Goal: Task Accomplishment & Management: Complete application form

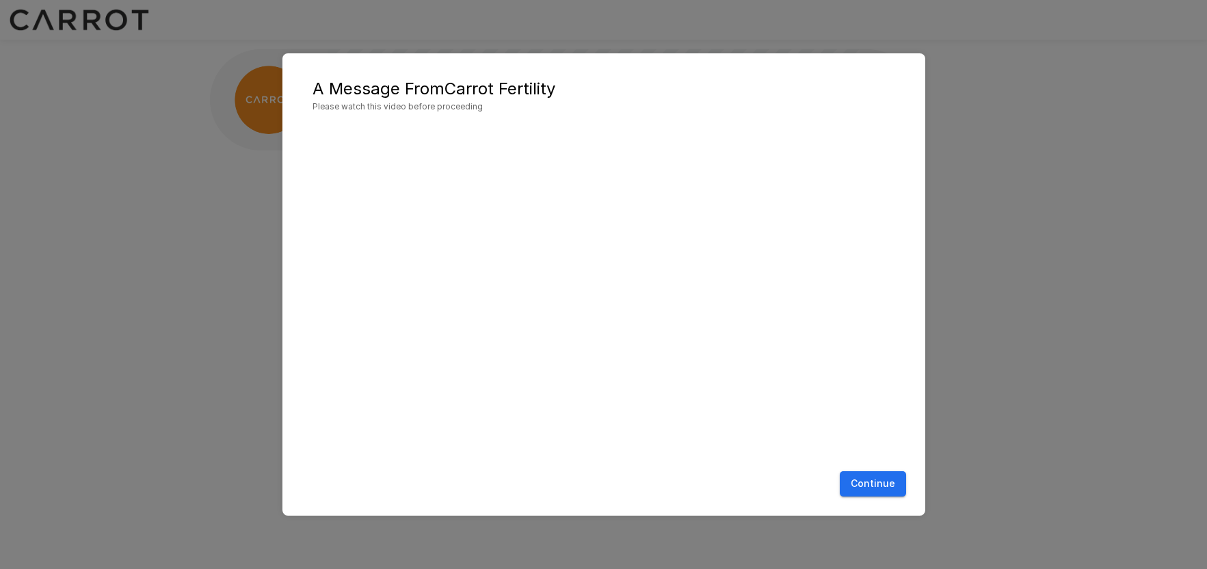
click at [888, 481] on button "Continue" at bounding box center [873, 483] width 66 height 25
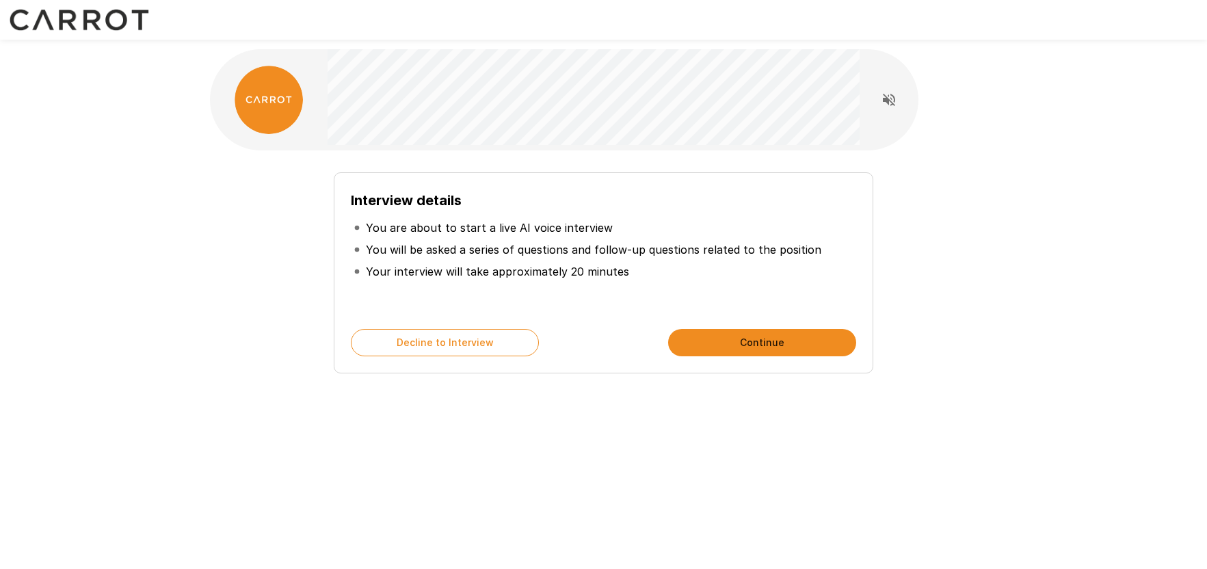
click at [768, 340] on button "Continue" at bounding box center [762, 342] width 188 height 27
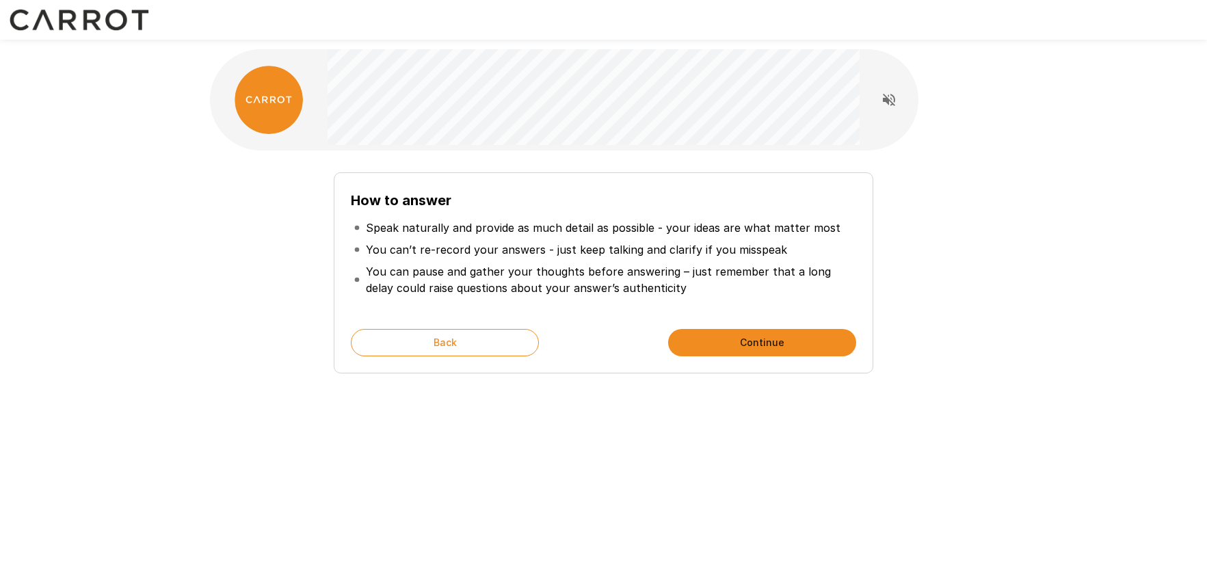
click at [768, 340] on button "Continue" at bounding box center [762, 342] width 188 height 27
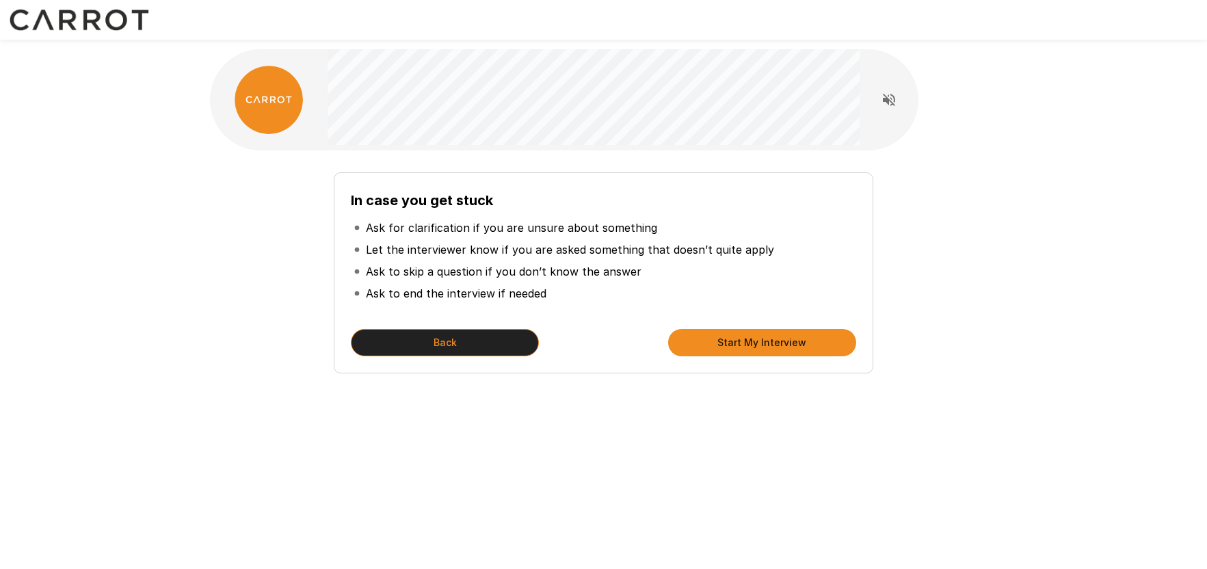
click at [445, 336] on button "Back" at bounding box center [445, 342] width 188 height 27
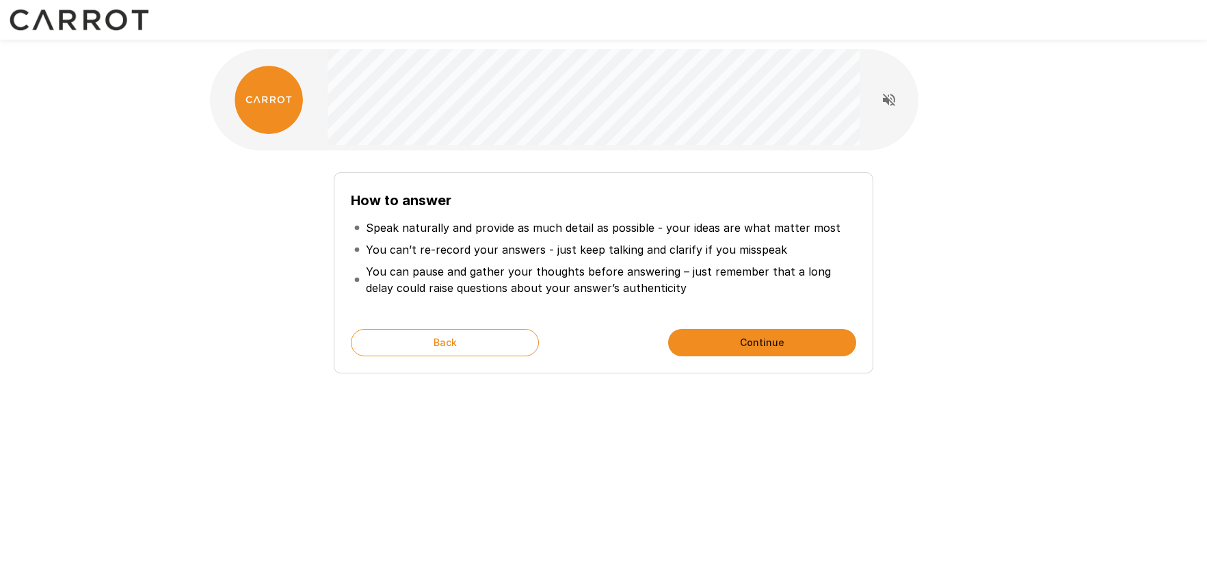
click at [741, 335] on button "Continue" at bounding box center [762, 342] width 188 height 27
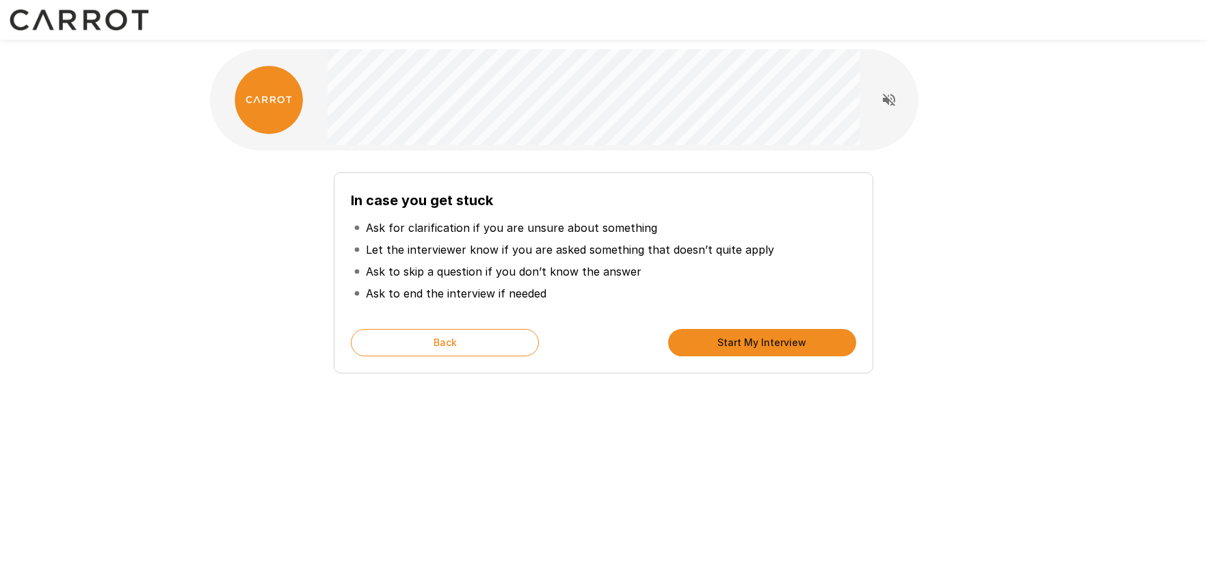
click at [757, 341] on button "Start My Interview" at bounding box center [762, 342] width 188 height 27
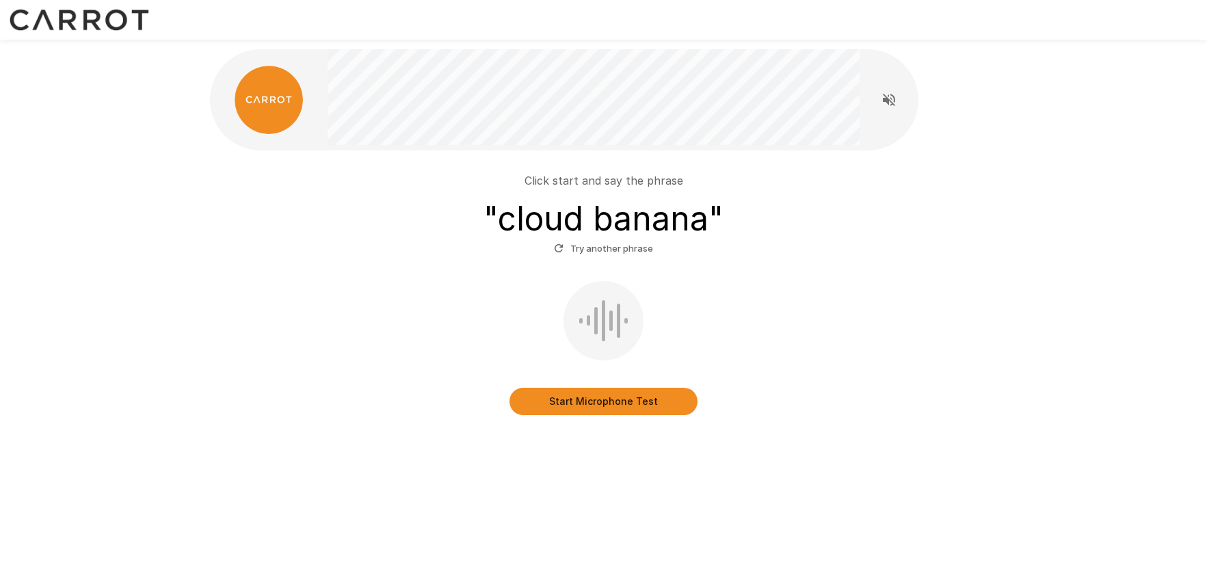
click at [629, 402] on button "Start Microphone Test" at bounding box center [603, 401] width 188 height 27
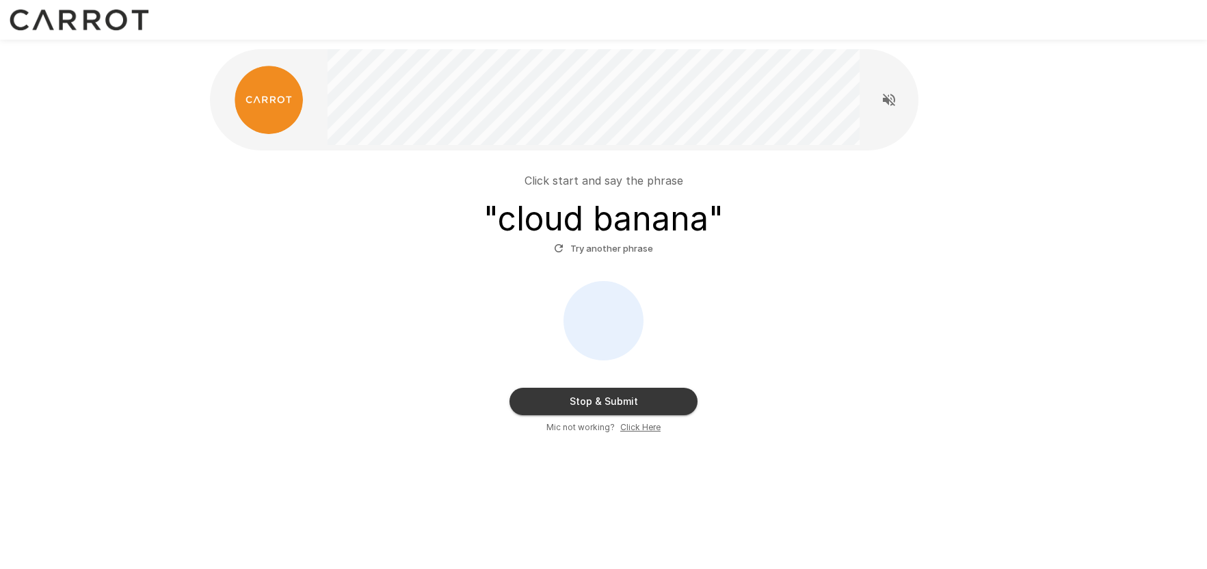
click at [611, 402] on button "Stop & Submit" at bounding box center [603, 401] width 188 height 27
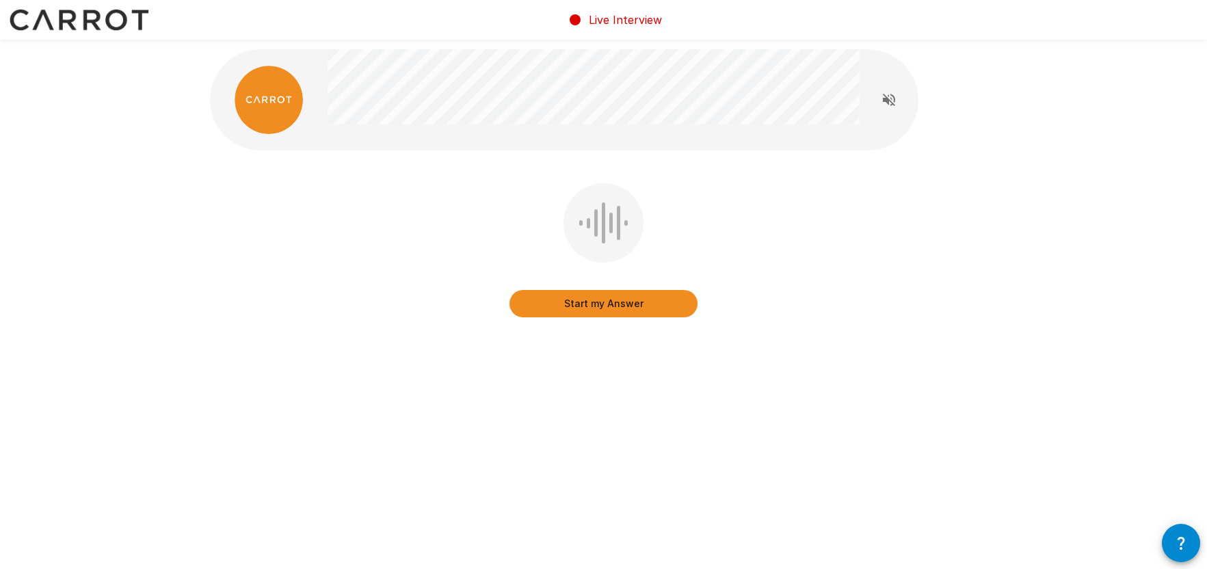
click at [622, 311] on button "Start my Answer" at bounding box center [603, 303] width 188 height 27
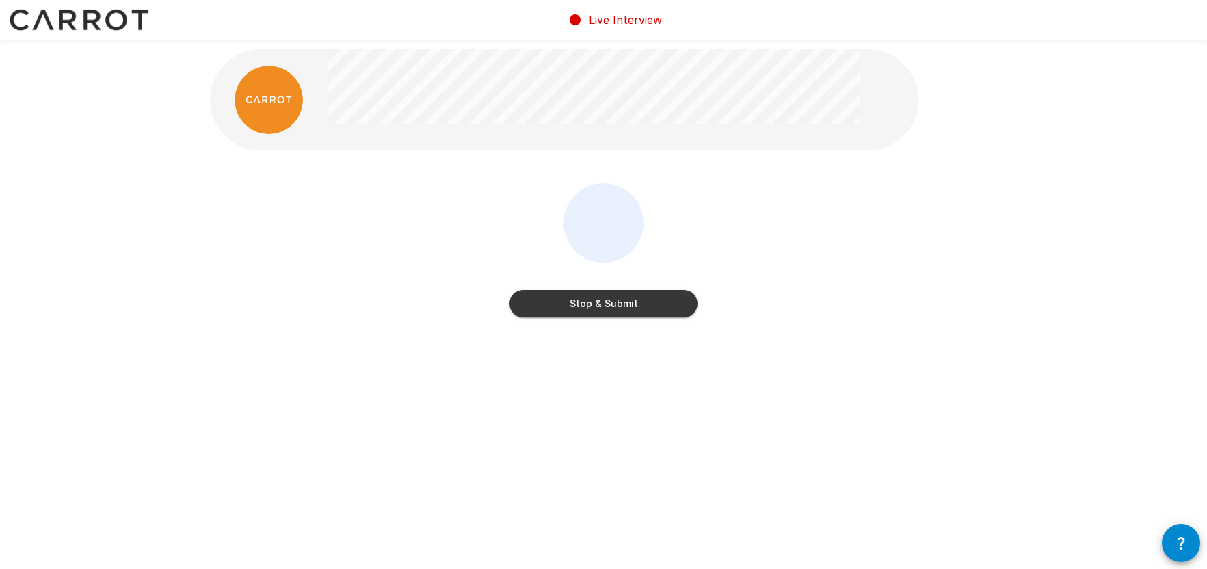
click at [602, 312] on button "Stop & Submit" at bounding box center [603, 303] width 188 height 27
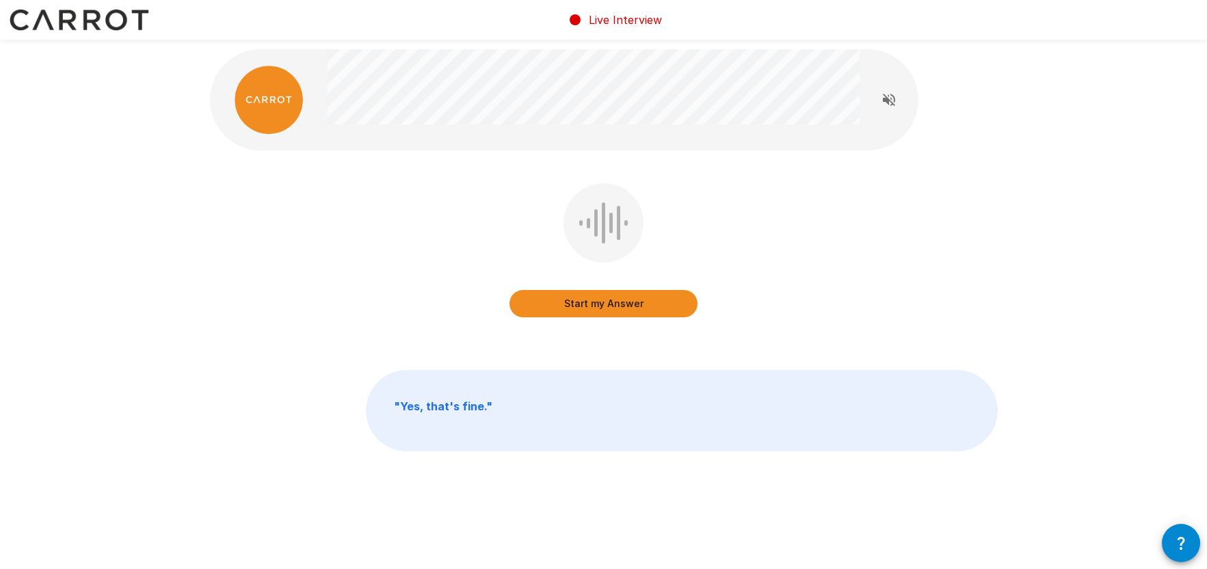
click at [604, 297] on button "Start my Answer" at bounding box center [603, 303] width 188 height 27
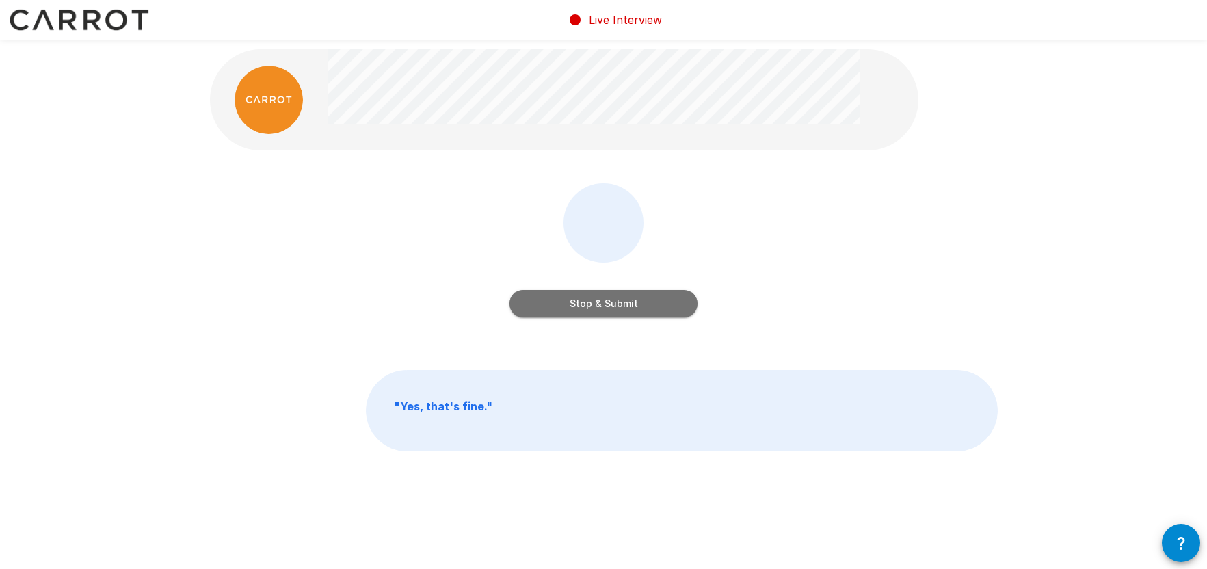
click at [600, 305] on button "Stop & Submit" at bounding box center [603, 303] width 188 height 27
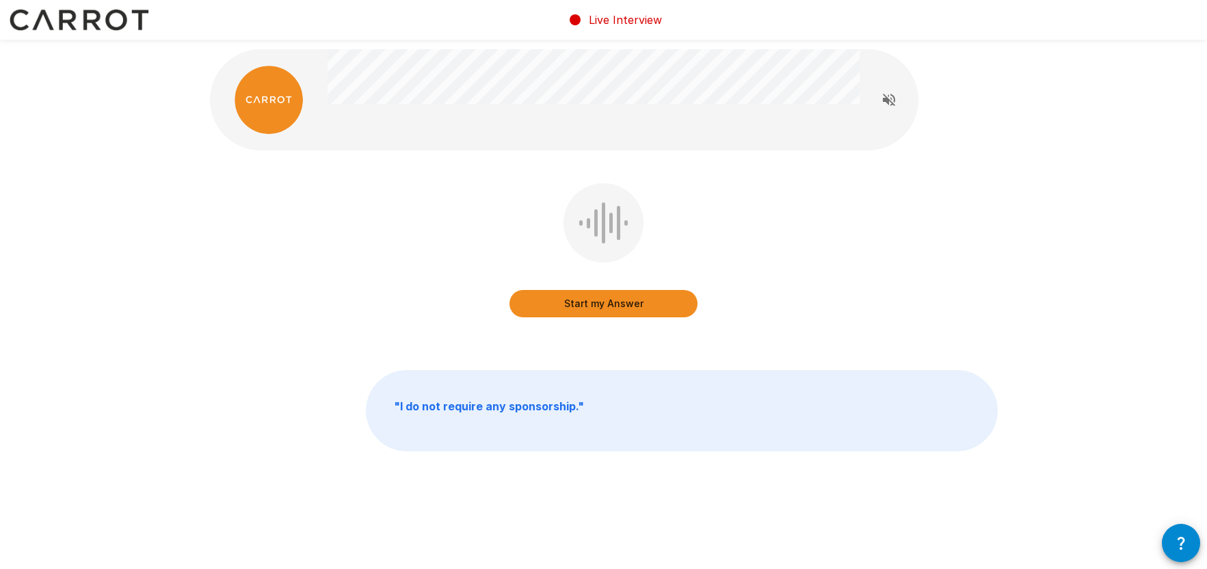
click at [605, 309] on button "Start my Answer" at bounding box center [603, 303] width 188 height 27
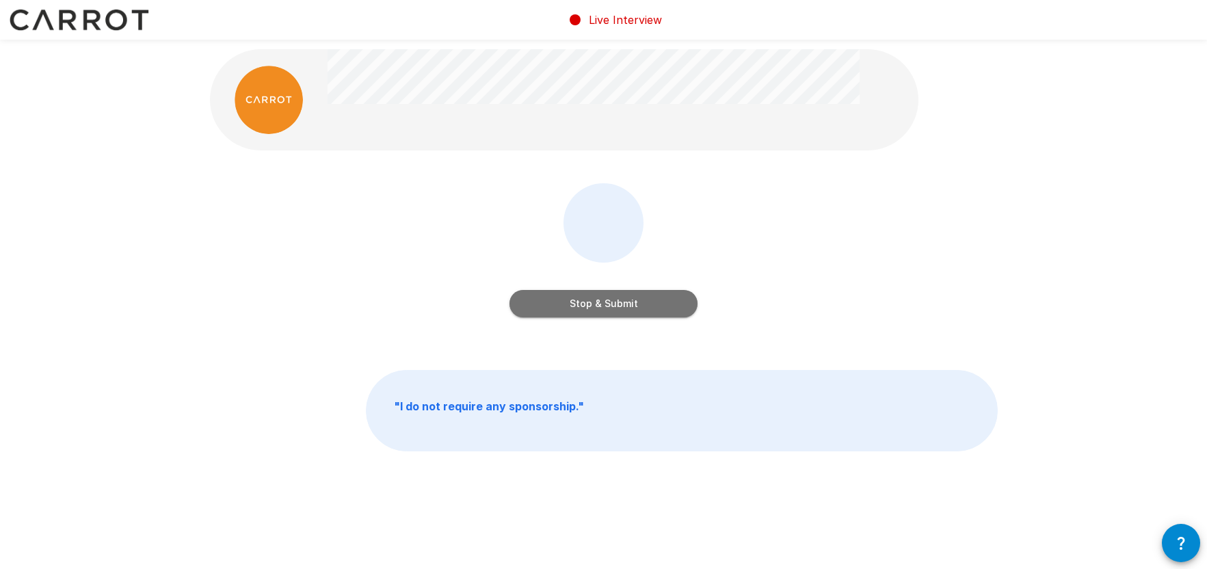
click at [606, 306] on button "Stop & Submit" at bounding box center [603, 303] width 188 height 27
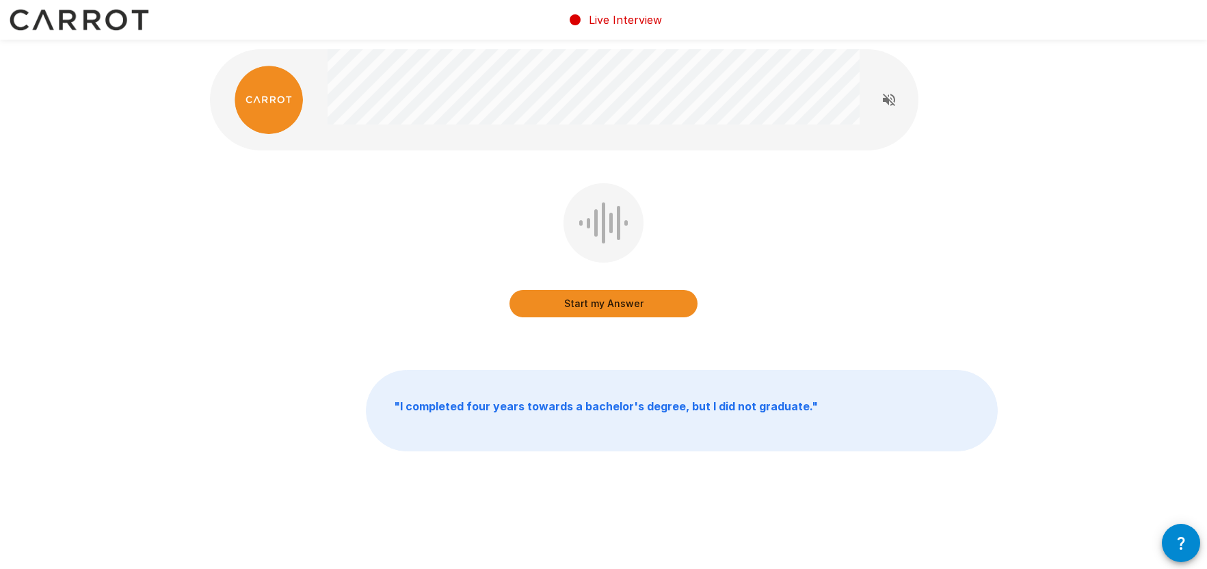
click at [598, 305] on button "Start my Answer" at bounding box center [603, 303] width 188 height 27
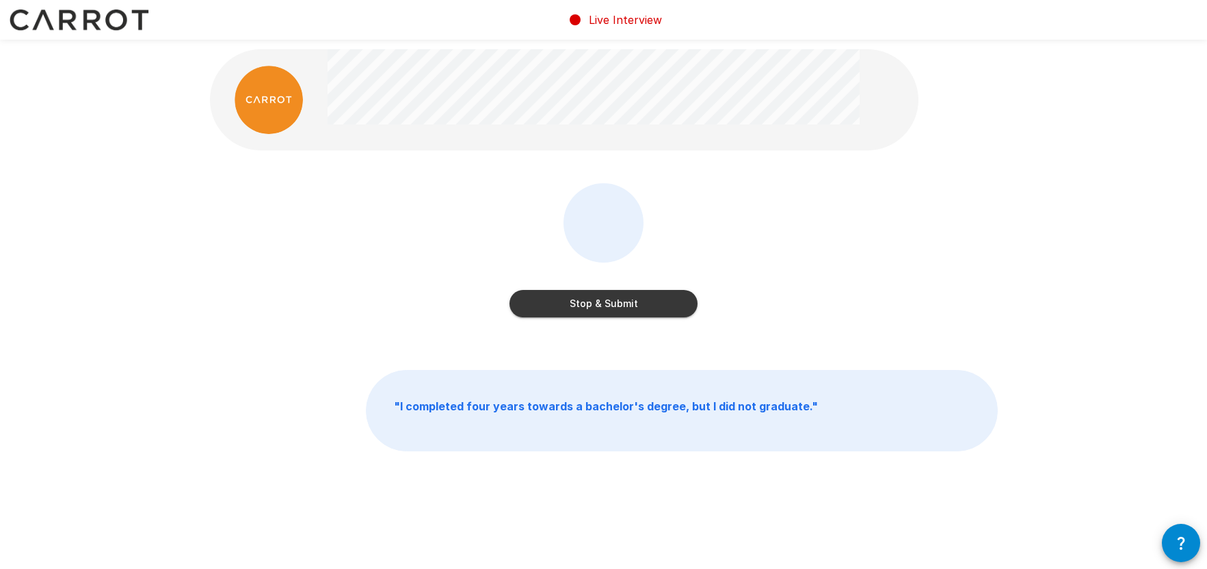
click at [610, 306] on button "Stop & Submit" at bounding box center [603, 303] width 188 height 27
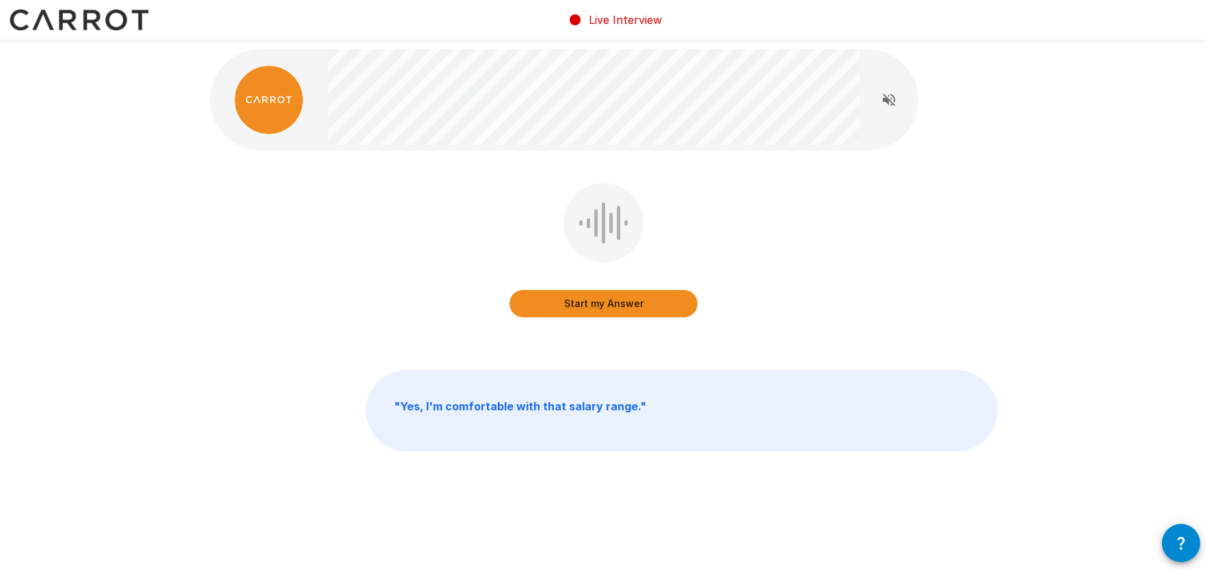
click at [606, 308] on button "Start my Answer" at bounding box center [603, 303] width 188 height 27
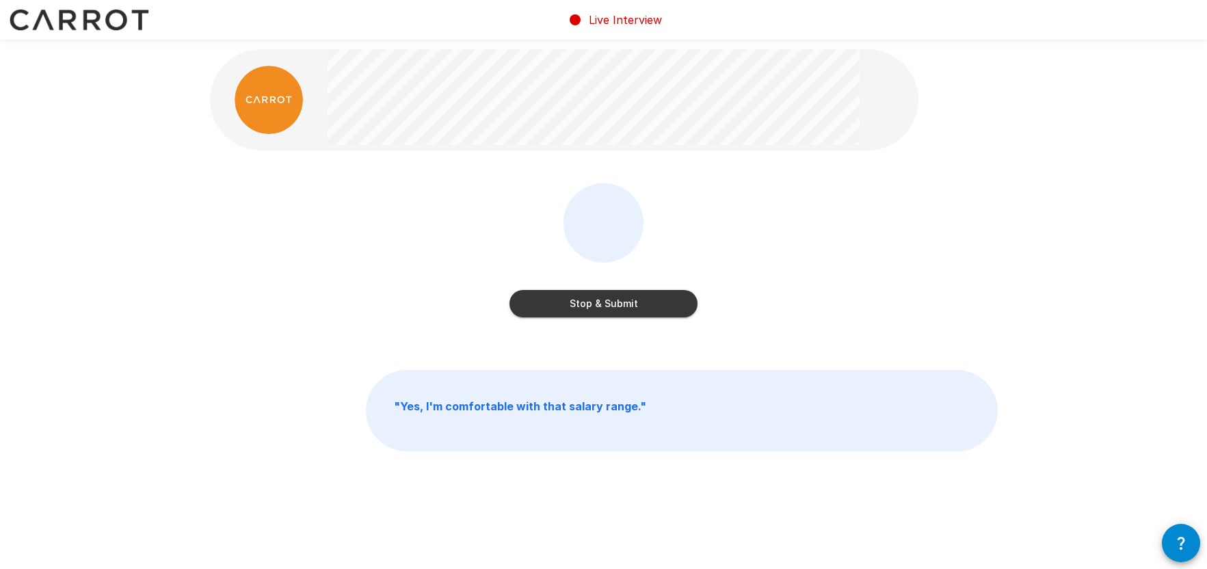
click at [600, 307] on button "Stop & Submit" at bounding box center [603, 303] width 188 height 27
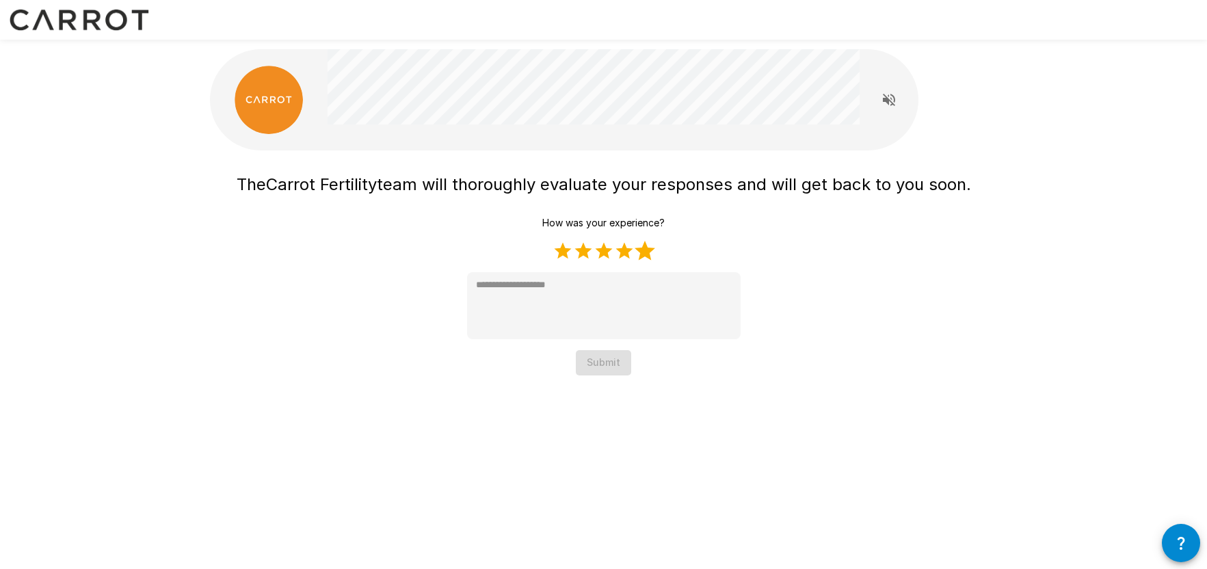
click at [646, 252] on label "5 Stars" at bounding box center [644, 251] width 21 height 21
type textarea "*"
click at [608, 366] on button "Submit" at bounding box center [603, 362] width 55 height 25
